Goal: Find contact information: Obtain details needed to contact an individual or organization

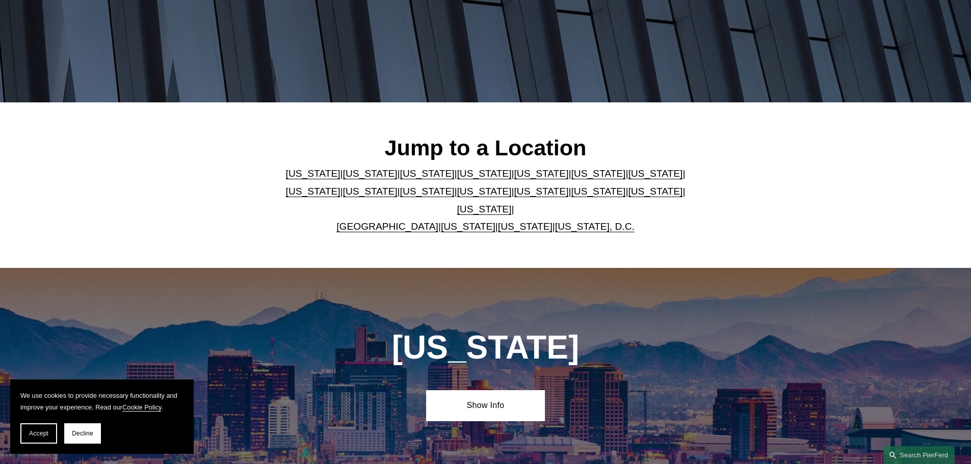
scroll to position [204, 0]
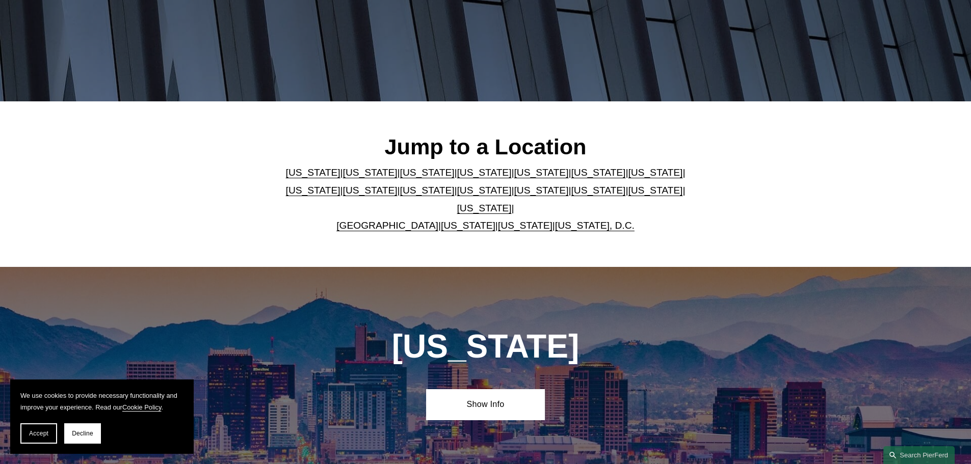
click at [384, 220] on link "[GEOGRAPHIC_DATA]" at bounding box center [387, 225] width 102 height 11
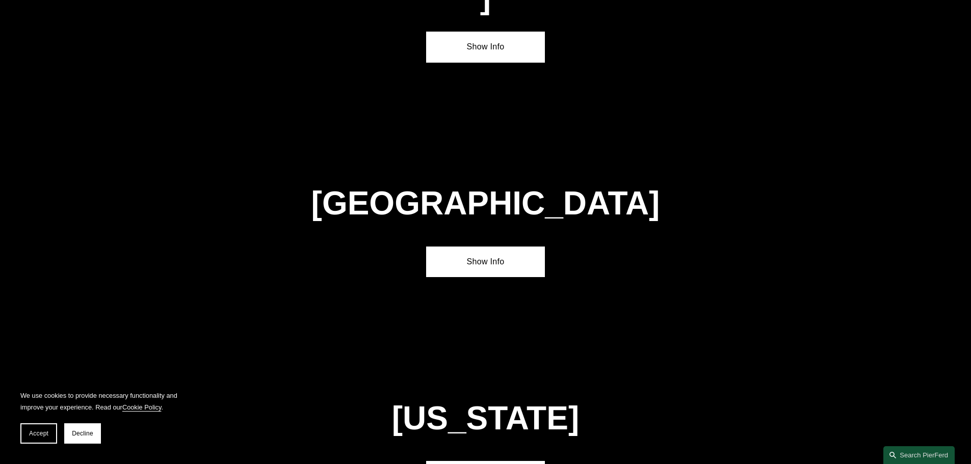
scroll to position [3684, 0]
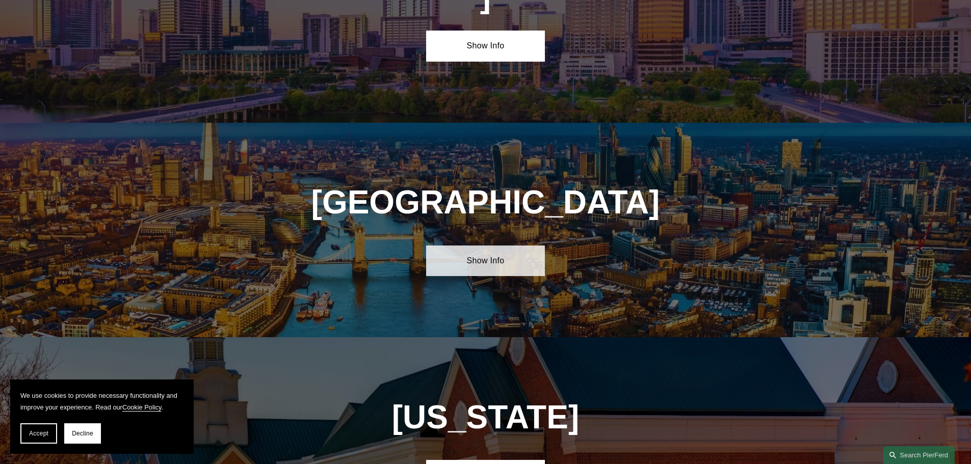
click at [482, 246] on link "Show Info" at bounding box center [485, 261] width 119 height 31
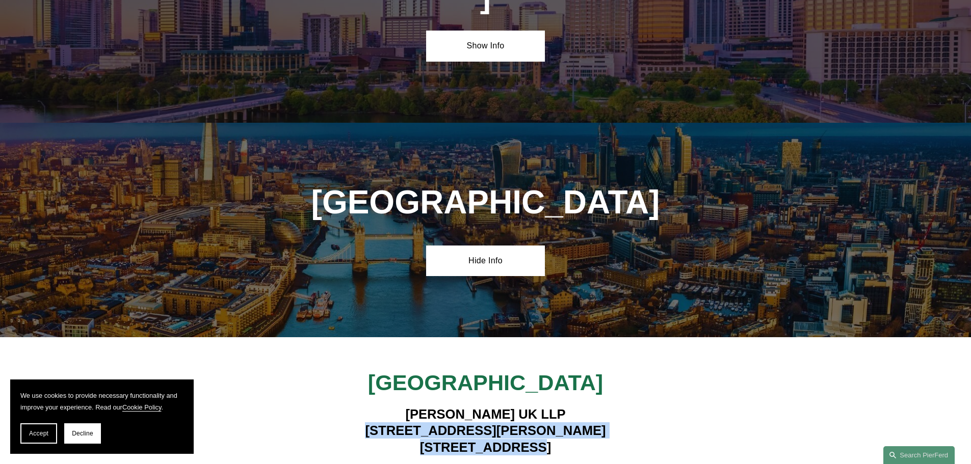
drag, startPoint x: 544, startPoint y: 323, endPoint x: 422, endPoint y: 312, distance: 122.8
click at [422, 406] on h4 "Pierson Ferdinand UK LLP 1 King William Street London EC4N 7BJ" at bounding box center [485, 430] width 297 height 49
copy h4 "1 King William Street London EC4N 7BJ"
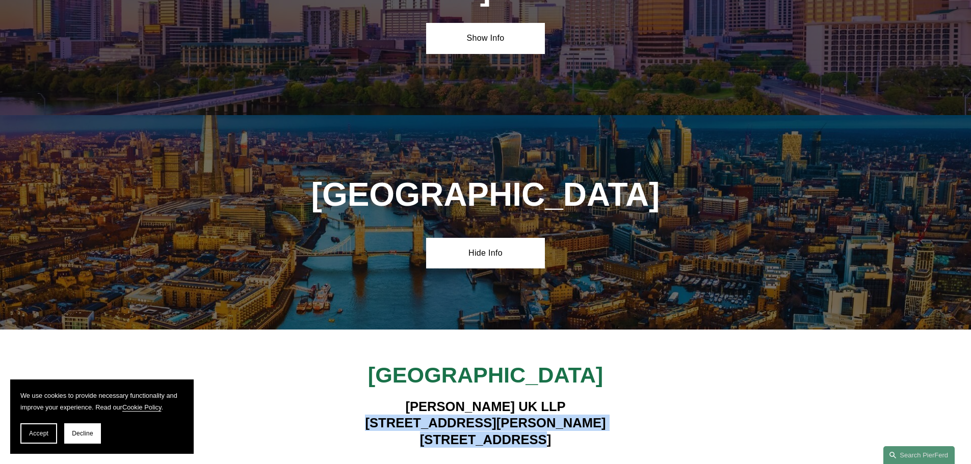
scroll to position [3735, 0]
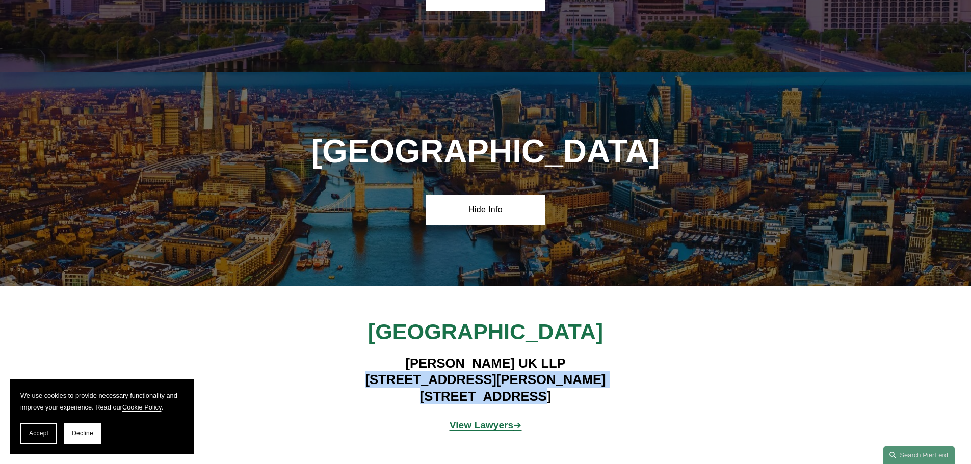
click at [487, 420] on strong "View Lawyers" at bounding box center [482, 425] width 64 height 11
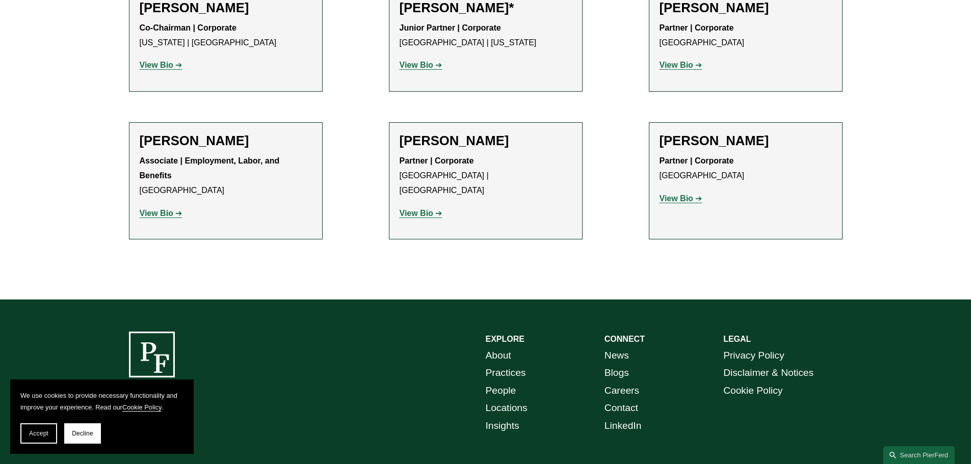
scroll to position [1252, 0]
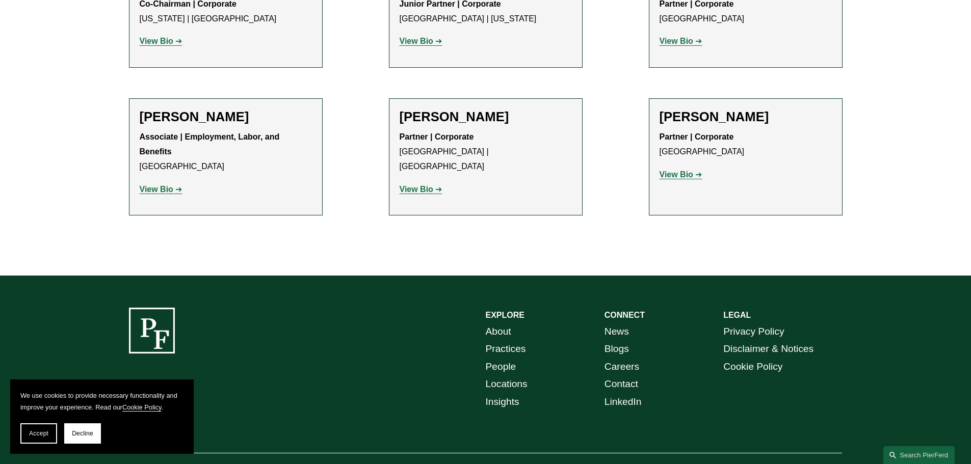
click at [615, 376] on link "Contact" at bounding box center [622, 385] width 34 height 18
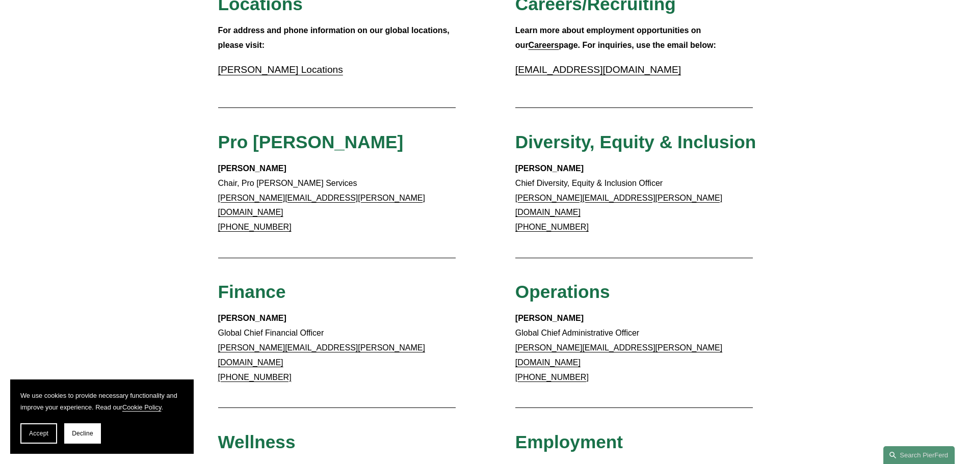
scroll to position [306, 0]
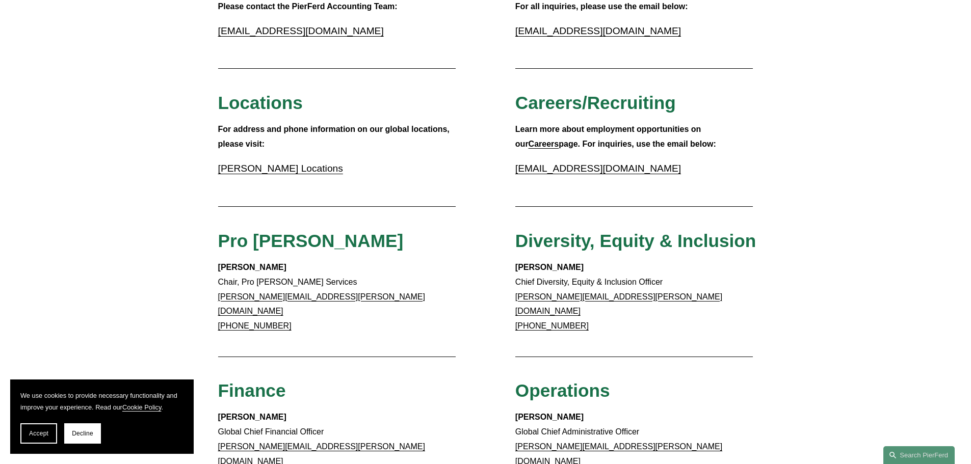
click at [260, 172] on link "Pierson Ferdinand Locations" at bounding box center [280, 168] width 125 height 11
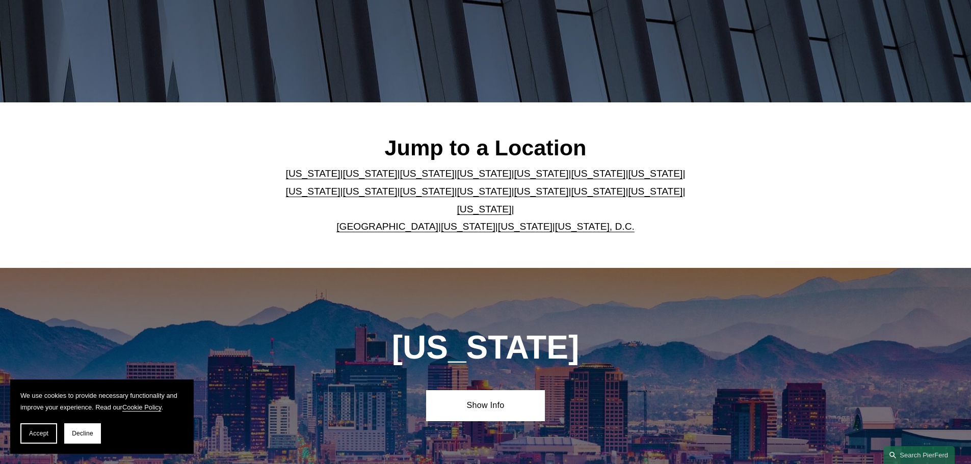
scroll to position [204, 0]
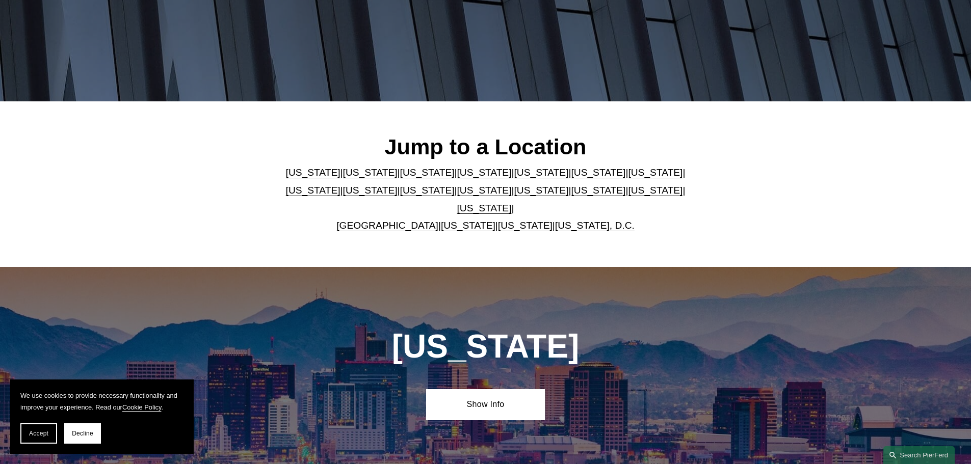
click at [396, 220] on link "[GEOGRAPHIC_DATA]" at bounding box center [387, 225] width 102 height 11
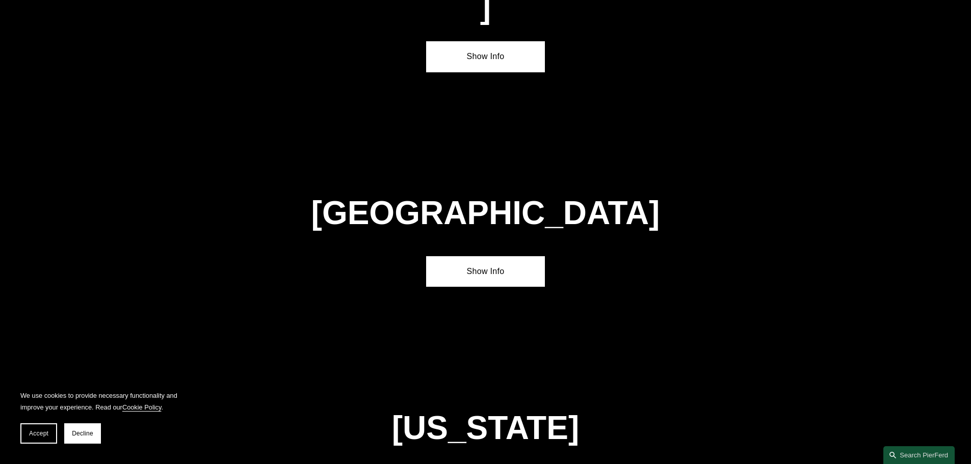
scroll to position [3684, 0]
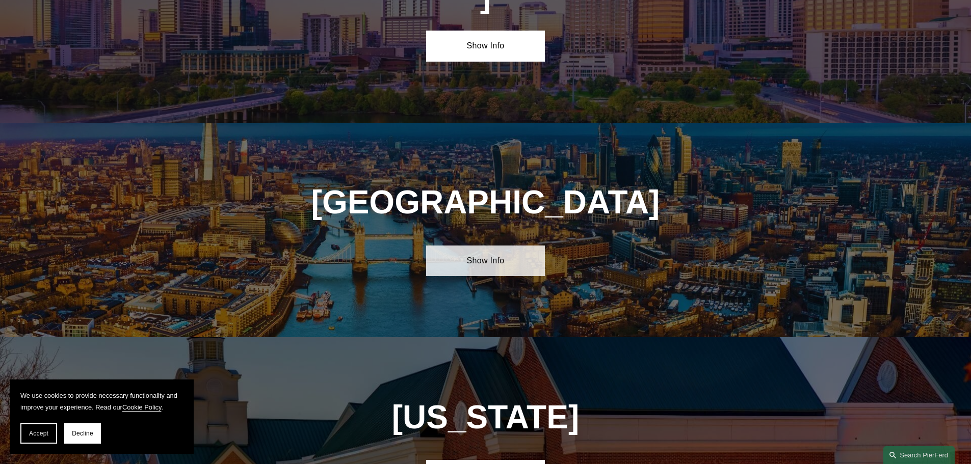
click at [470, 246] on link "Show Info" at bounding box center [485, 261] width 119 height 31
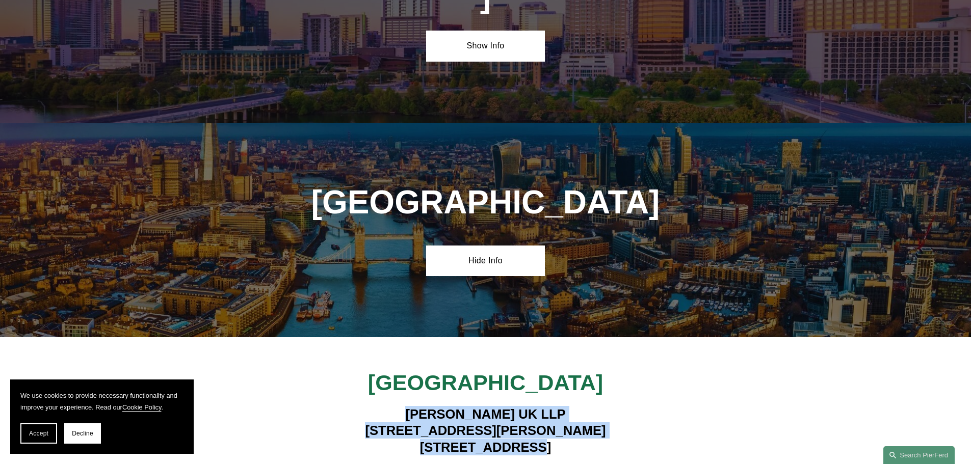
drag, startPoint x: 544, startPoint y: 329, endPoint x: 383, endPoint y: 295, distance: 164.5
click at [383, 406] on h4 "Pierson Ferdinand UK LLP 1 King William Street London EC4N 7BJ" at bounding box center [485, 430] width 297 height 49
copy h4 "Pierson Ferdinand UK LLP 1 King William Street London EC4N 7BJ"
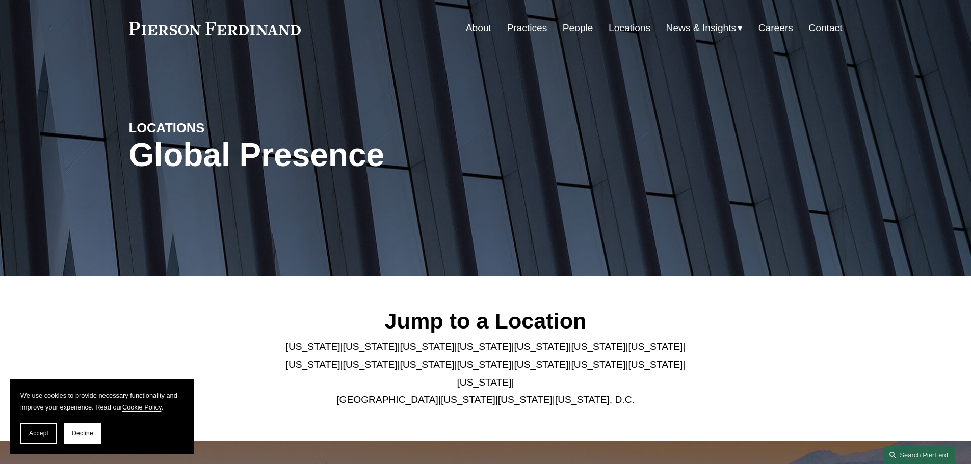
scroll to position [0, 0]
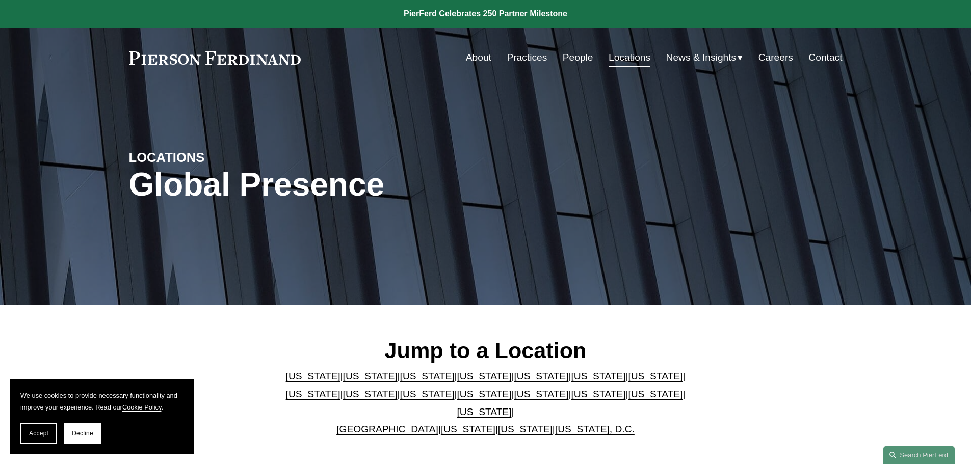
click at [479, 55] on link "About" at bounding box center [478, 57] width 25 height 19
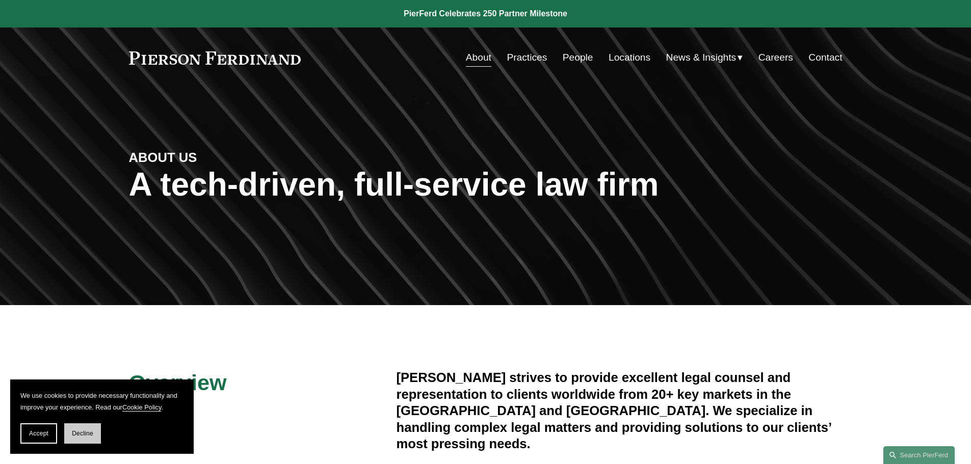
click at [73, 436] on span "Decline" at bounding box center [82, 433] width 21 height 7
